Goal: Find specific page/section: Find specific page/section

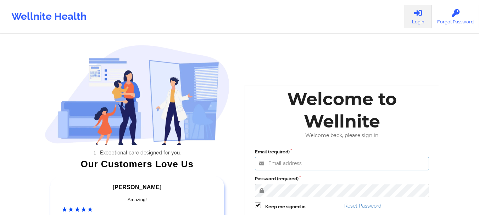
type input "[EMAIL_ADDRESS][DOMAIN_NAME]"
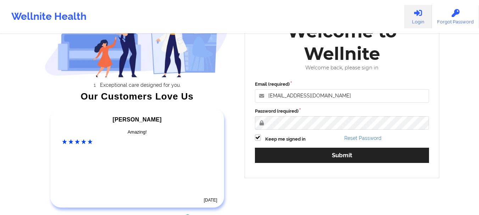
scroll to position [73, 0]
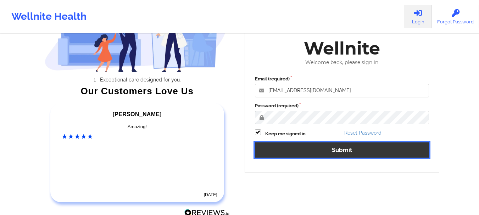
click at [412, 147] on button "Submit" at bounding box center [342, 150] width 175 height 15
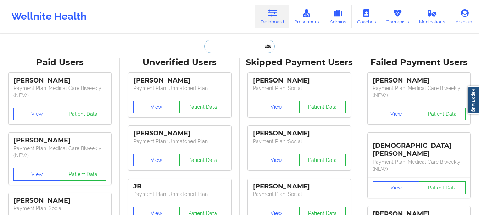
click at [216, 44] on input "text" at bounding box center [239, 46] width 70 height 13
click at [402, 16] on icon at bounding box center [397, 13] width 9 height 8
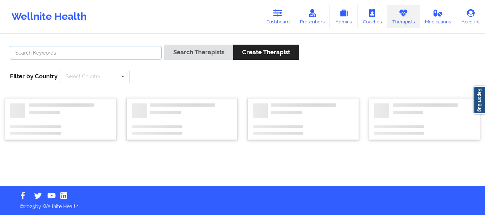
click at [44, 50] on input "text" at bounding box center [86, 52] width 152 height 13
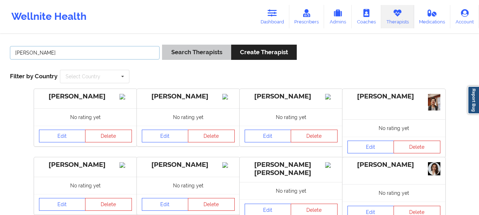
type input "[PERSON_NAME]"
click at [214, 54] on button "Search Therapists" at bounding box center [196, 52] width 69 height 15
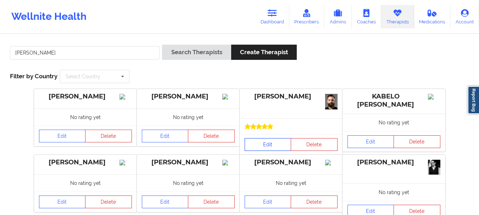
click at [266, 142] on link "Edit" at bounding box center [268, 144] width 47 height 13
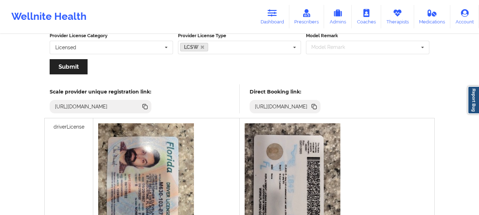
scroll to position [150, 0]
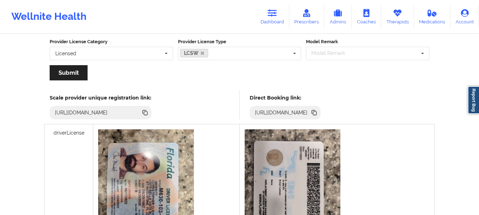
click at [318, 115] on icon at bounding box center [315, 113] width 8 height 8
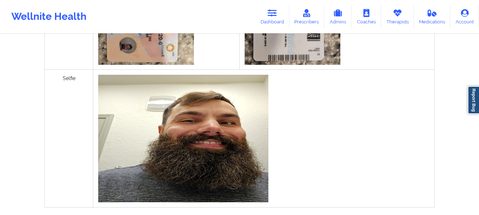
scroll to position [31, 0]
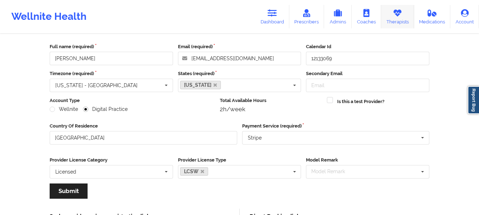
click at [399, 21] on link "Therapists" at bounding box center [397, 16] width 33 height 23
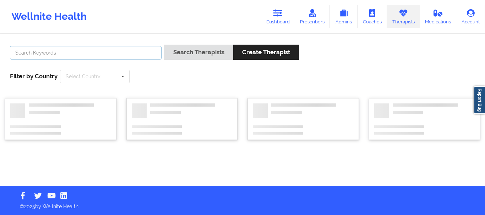
click at [116, 59] on input "text" at bounding box center [86, 52] width 152 height 13
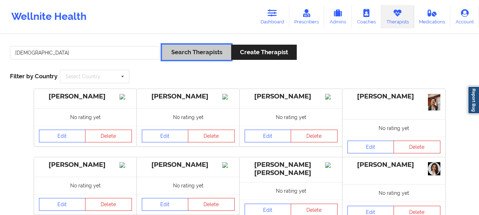
click at [206, 58] on button "Search Therapists" at bounding box center [196, 52] width 69 height 15
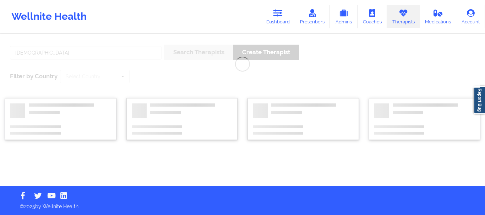
click at [470, 50] on div "[DEMOGRAPHIC_DATA] Search Therapists Create Therapist Filter by Country Select …" at bounding box center [242, 111] width 485 height 152
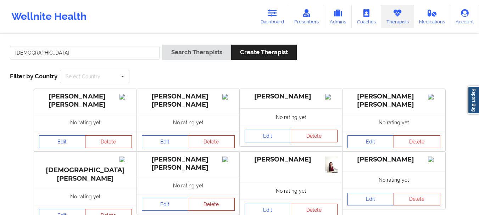
click at [91, 43] on div "[DEMOGRAPHIC_DATA] Search Therapists Create Therapist Filter by Country Select …" at bounding box center [239, 64] width 469 height 49
click at [76, 52] on input "[DEMOGRAPHIC_DATA]" at bounding box center [85, 52] width 150 height 13
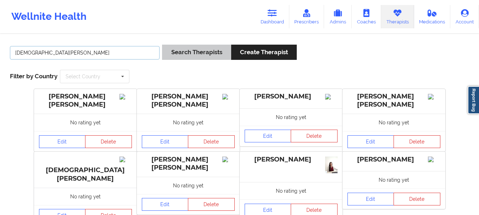
type input "[DEMOGRAPHIC_DATA][PERSON_NAME]"
click at [185, 53] on button "Search Therapists" at bounding box center [196, 52] width 69 height 15
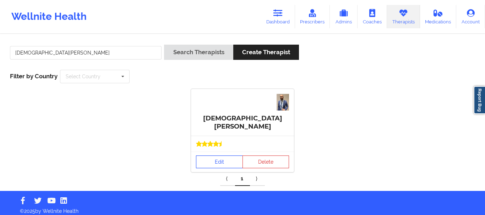
click at [231, 156] on link "Edit" at bounding box center [219, 162] width 47 height 13
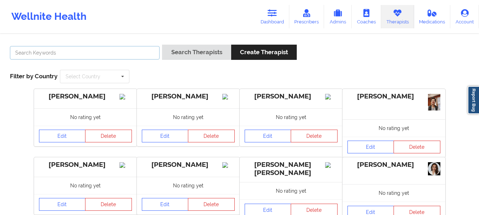
click at [41, 55] on input "text" at bounding box center [85, 52] width 150 height 13
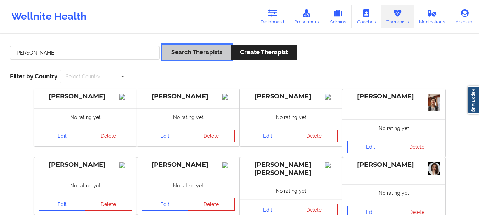
click at [166, 53] on button "Search Therapists" at bounding box center [196, 52] width 69 height 15
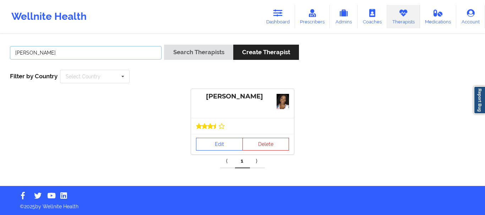
click at [36, 51] on input "[PERSON_NAME]" at bounding box center [86, 52] width 152 height 13
type input "vitus"
click at [194, 60] on div "Search Therapists Create Therapist" at bounding box center [231, 55] width 135 height 20
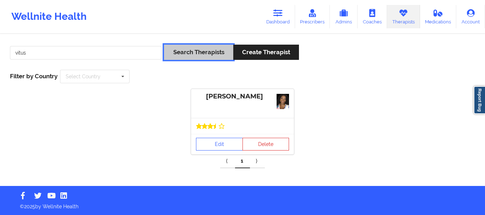
click at [193, 56] on button "Search Therapists" at bounding box center [198, 52] width 69 height 15
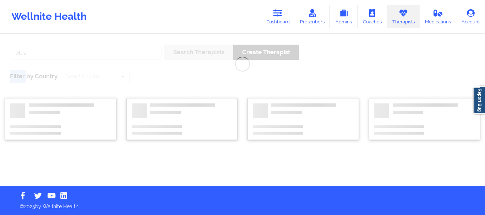
click at [193, 56] on div "vitus Search Therapists Create Therapist Filter by Country Select Country [GEOG…" at bounding box center [242, 111] width 485 height 152
